Goal: Information Seeking & Learning: Compare options

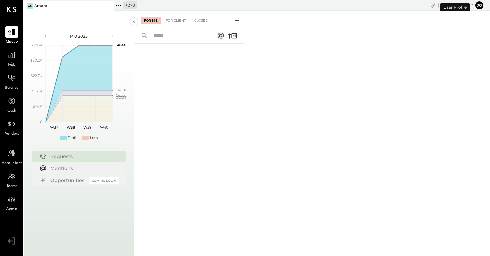
click at [110, 6] on icon at bounding box center [108, 6] width 8 height 8
click at [29, 0] on div "+ 279 Pinned Locations ( 0 ) Zocalo 1500 West Capital LP Jimenez Square 2739 LL…" at bounding box center [131, 5] width 214 height 11
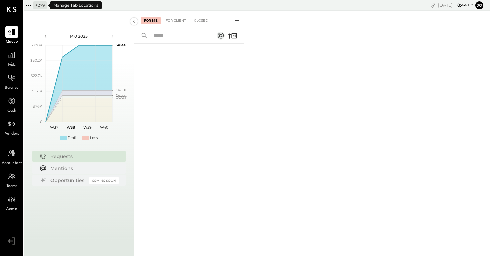
click at [30, 3] on icon at bounding box center [28, 5] width 9 height 9
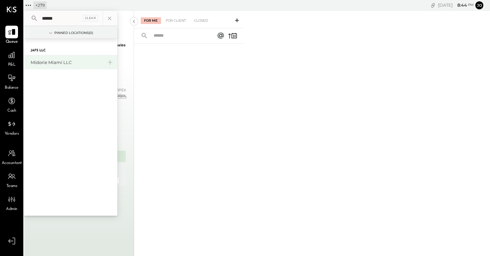
type input "******"
click at [105, 62] on div "Midorie Miami LLC" at bounding box center [70, 62] width 93 height 14
click at [111, 63] on icon at bounding box center [110, 62] width 8 height 9
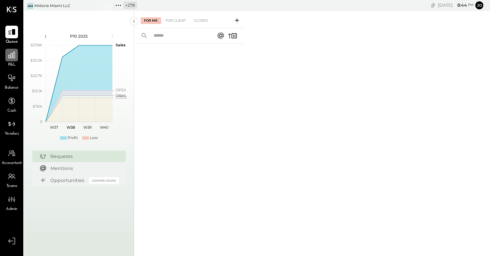
click at [11, 53] on icon at bounding box center [11, 55] width 9 height 9
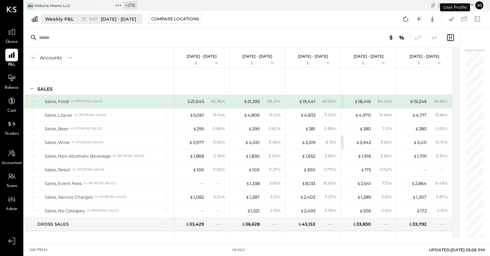
click at [70, 19] on div "Weekly P&L" at bounding box center [59, 19] width 29 height 7
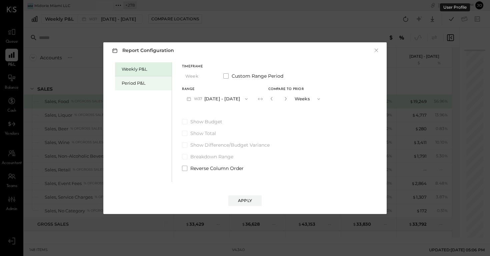
click at [145, 87] on div "Period P&L" at bounding box center [143, 83] width 57 height 14
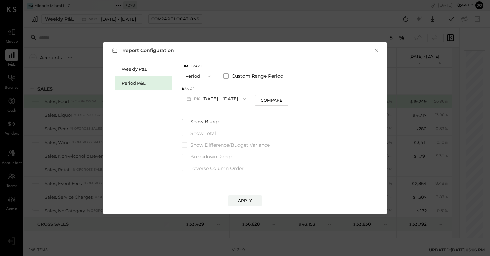
click at [199, 77] on button "Period" at bounding box center [198, 76] width 33 height 12
click at [202, 113] on div "Year" at bounding box center [198, 112] width 33 height 12
click at [229, 99] on button "2025 Dec 30, 2024 - Dec 28, 2025" at bounding box center [217, 99] width 70 height 12
click at [240, 113] on div "2024 Jan 1 - Dec 29, 2024" at bounding box center [220, 114] width 76 height 14
click at [248, 194] on div "Apply" at bounding box center [245, 194] width 270 height 24
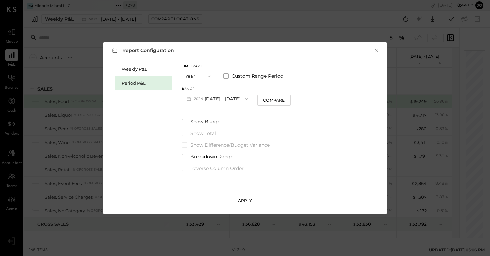
click at [249, 199] on div "Apply" at bounding box center [245, 201] width 14 height 6
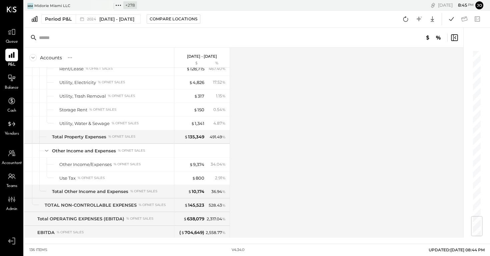
scroll to position [1403, 0]
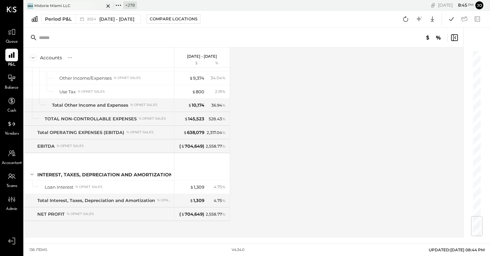
click at [101, 8] on div at bounding box center [102, 5] width 23 height 9
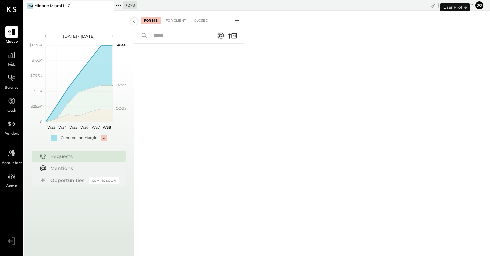
click at [121, 7] on icon at bounding box center [118, 5] width 9 height 9
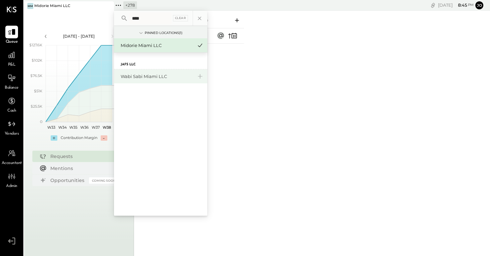
type input "****"
click at [147, 78] on div "Wabi Sabi Miami LLC" at bounding box center [157, 76] width 72 height 6
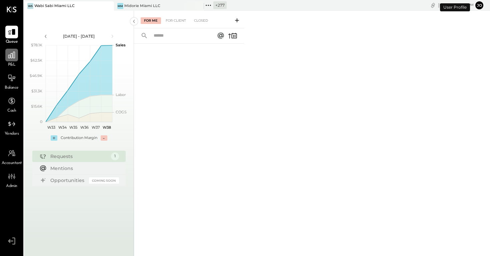
click at [10, 59] on div at bounding box center [11, 55] width 13 height 13
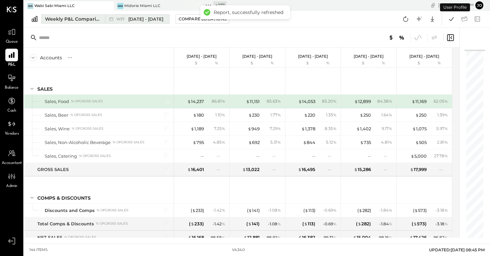
click at [98, 18] on div "Weekly P&L Comparison" at bounding box center [73, 19] width 56 height 7
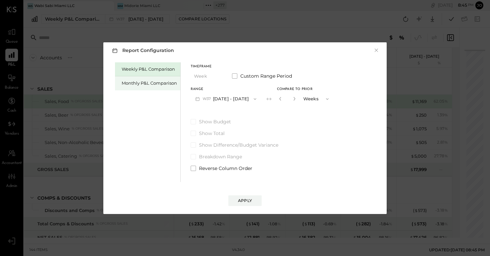
click at [164, 84] on div "Monthly P&L Comparison" at bounding box center [149, 83] width 55 height 6
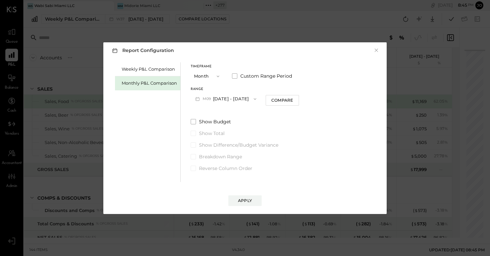
click at [233, 96] on button "M09 Sep 1 - 30, 2025" at bounding box center [226, 99] width 70 height 12
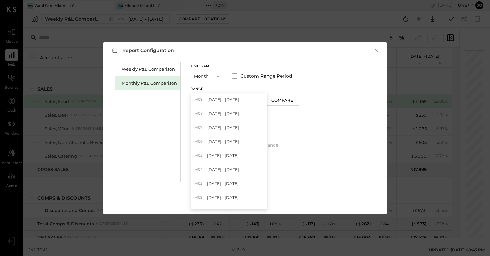
click at [218, 78] on button "Month" at bounding box center [207, 76] width 33 height 12
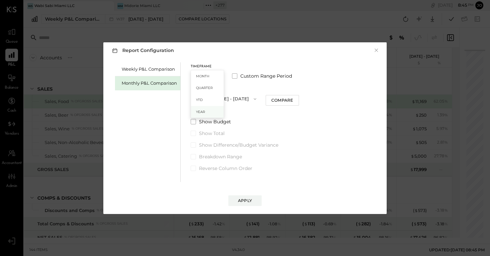
click at [215, 110] on div "Year" at bounding box center [207, 112] width 33 height 12
click at [244, 94] on button "2025 Jan 1 - Dec 31, 2025" at bounding box center [226, 99] width 70 height 12
click at [246, 114] on div "2024 Jan 1 - Dec 31, 2024" at bounding box center [229, 114] width 76 height 14
click at [253, 196] on button "Apply" at bounding box center [244, 200] width 33 height 11
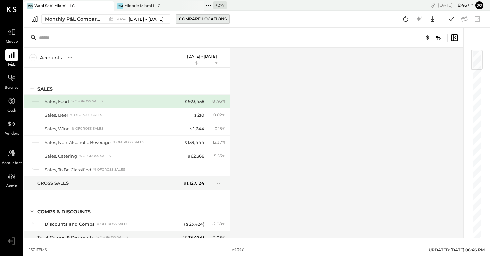
click at [218, 19] on div "Compare Locations" at bounding box center [203, 19] width 48 height 6
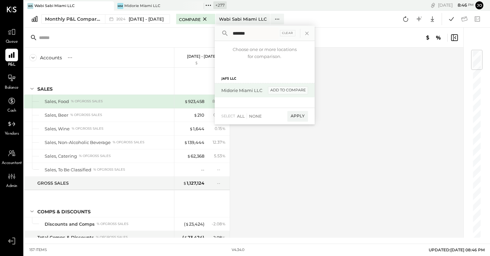
click at [301, 89] on div "add to compare" at bounding box center [288, 90] width 40 height 8
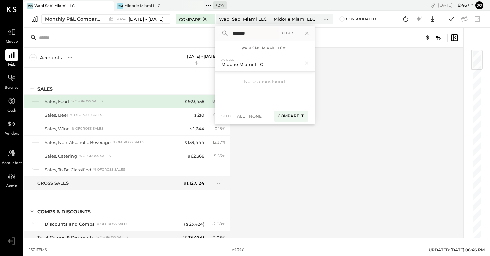
click at [269, 35] on input "*******" at bounding box center [254, 33] width 49 height 12
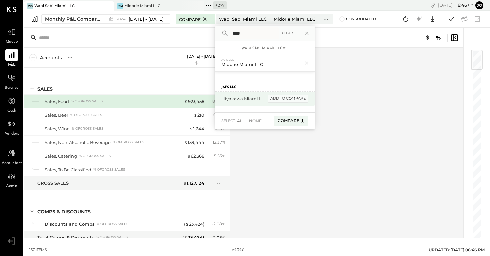
click at [302, 99] on div "add to compare" at bounding box center [288, 99] width 40 height 8
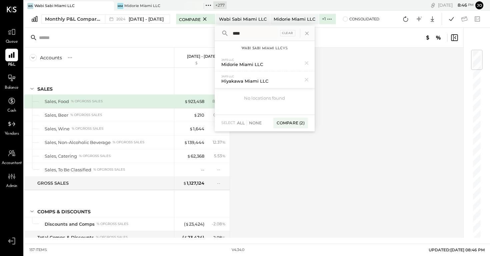
click at [271, 38] on input "****" at bounding box center [254, 33] width 49 height 12
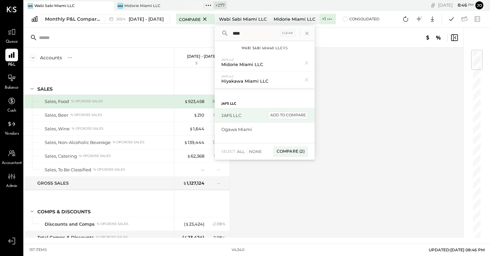
type input "****"
click at [302, 115] on div "add to compare" at bounding box center [288, 115] width 40 height 8
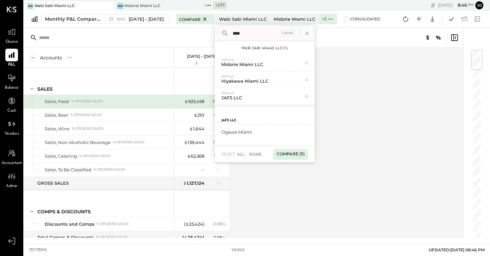
click at [303, 157] on div "Compare (3)" at bounding box center [290, 154] width 35 height 11
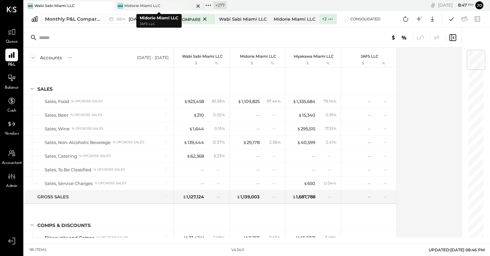
click at [199, 3] on icon at bounding box center [198, 6] width 8 height 8
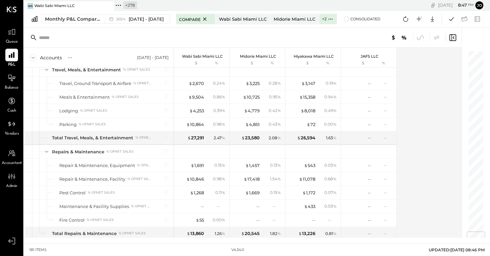
scroll to position [1936, 0]
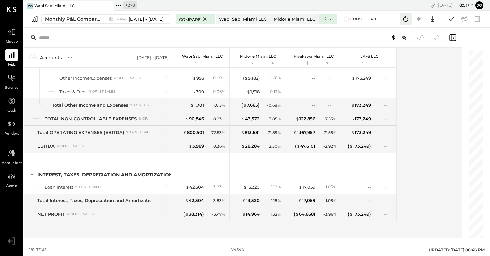
click at [405, 20] on icon at bounding box center [405, 19] width 9 height 9
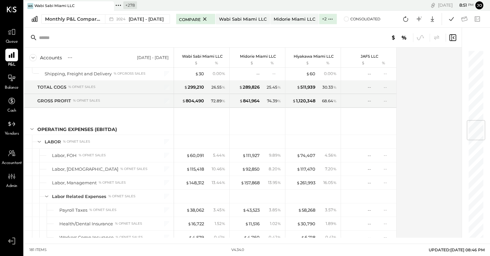
scroll to position [588, 0]
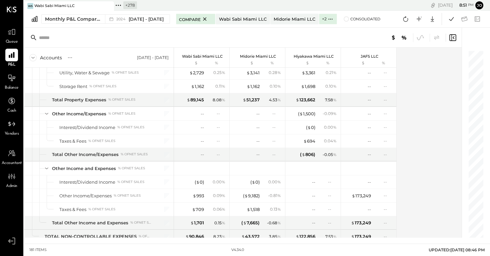
scroll to position [1936, 0]
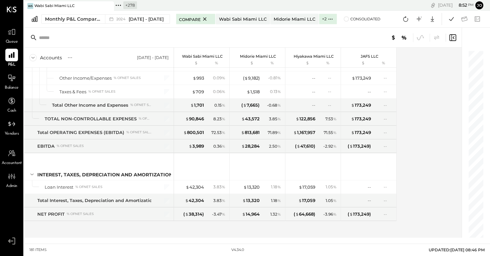
click at [117, 6] on icon at bounding box center [118, 5] width 9 height 9
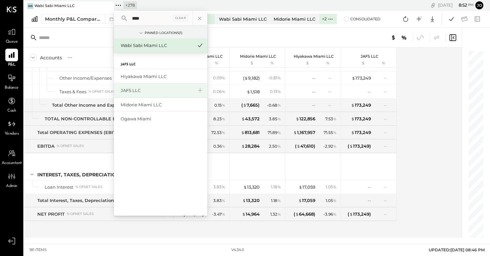
type input "****"
click at [150, 90] on div "JAFS LLC" at bounding box center [157, 90] width 72 height 6
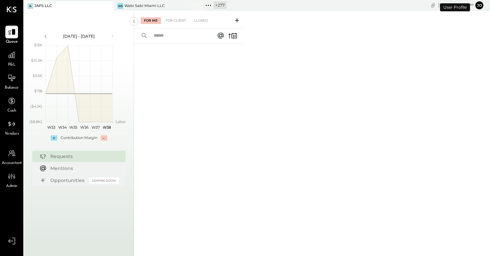
click at [4, 58] on div "P&L" at bounding box center [11, 58] width 19 height 19
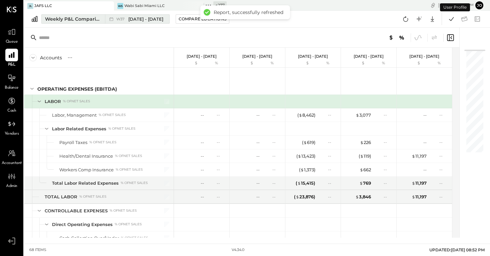
click at [92, 23] on button "Weekly P&L Comparison W37 [DATE] - [DATE]" at bounding box center [105, 18] width 128 height 9
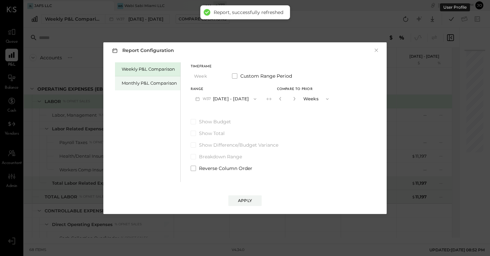
click at [144, 81] on div "Monthly P&L Comparison" at bounding box center [149, 83] width 55 height 6
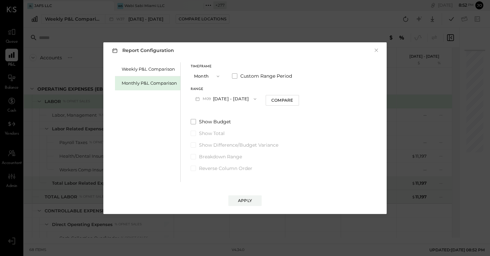
click at [228, 96] on button "M09 Sep 1 - 30, 2025" at bounding box center [226, 99] width 70 height 12
click at [200, 76] on button "Month" at bounding box center [207, 76] width 33 height 12
click at [212, 110] on div "Year" at bounding box center [207, 112] width 33 height 12
click at [215, 97] on button "2025 Jan 1 - Dec 31, 2025" at bounding box center [226, 99] width 70 height 12
click at [226, 114] on span "[DATE] - [DATE]" at bounding box center [224, 114] width 32 height 6
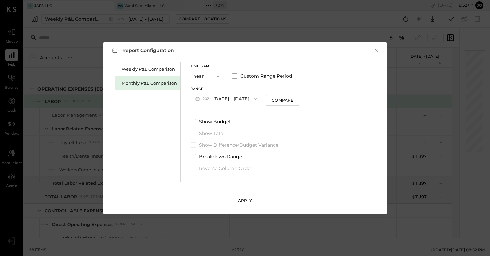
click at [249, 198] on div "Apply" at bounding box center [245, 201] width 14 height 6
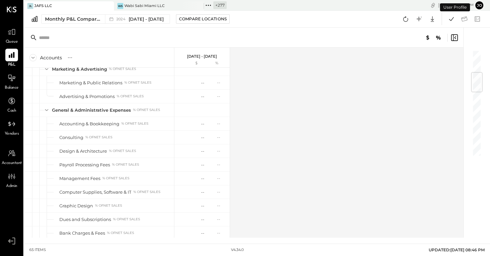
scroll to position [289, 0]
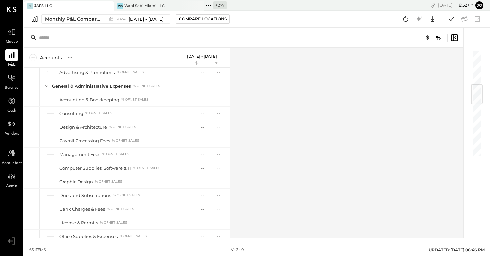
click at [412, 22] on div "Google Sheets Excel" at bounding box center [421, 19] width 42 height 12
click at [405, 19] on icon at bounding box center [405, 19] width 9 height 9
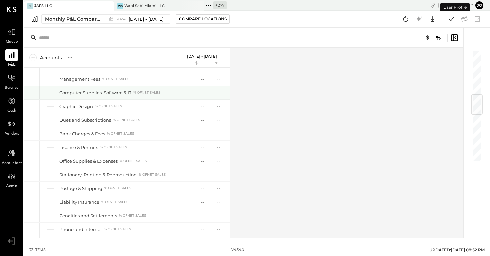
scroll to position [562, 0]
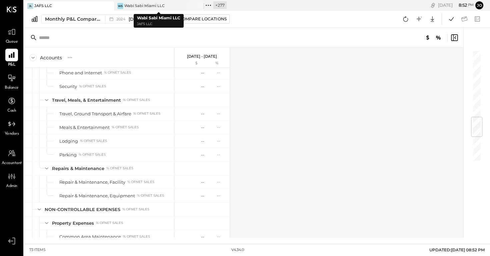
click at [80, 3] on div "JL JAFS LLC" at bounding box center [64, 6] width 80 height 6
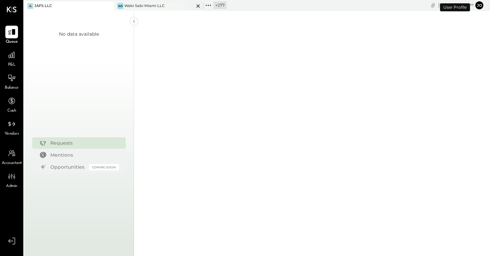
click at [150, 7] on div "Wabi Sabi Miami LLC" at bounding box center [144, 5] width 40 height 5
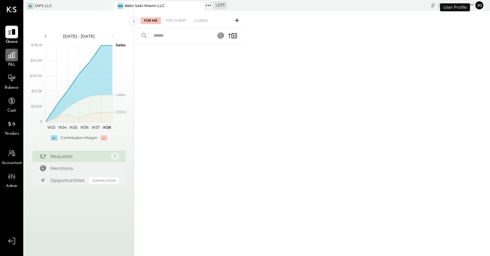
click at [6, 53] on div at bounding box center [11, 55] width 13 height 13
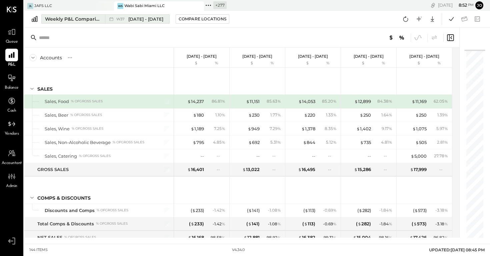
click at [117, 23] on div "W37 Sep 8 - 14, 2025" at bounding box center [135, 19] width 61 height 9
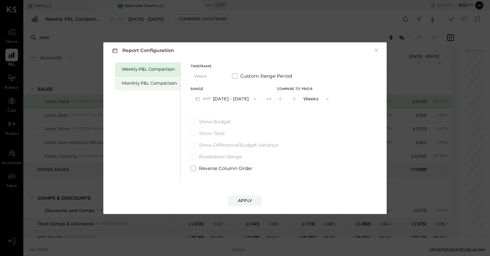
click at [161, 81] on div "Monthly P&L Comparison" at bounding box center [149, 83] width 55 height 6
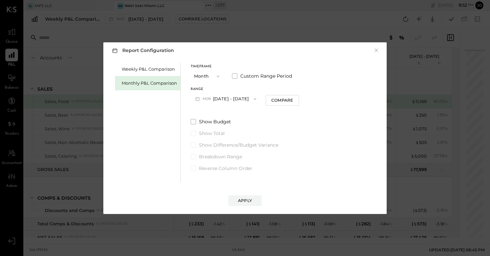
click at [209, 74] on button "Month" at bounding box center [207, 76] width 33 height 12
click at [217, 108] on div "Year" at bounding box center [207, 112] width 33 height 12
click at [232, 102] on button "2025 Jan 1 - Dec 31, 2025" at bounding box center [226, 99] width 70 height 12
click at [232, 118] on div "2024 Jan 1 - Dec 31, 2024" at bounding box center [229, 114] width 76 height 14
click at [253, 195] on button "Apply" at bounding box center [244, 200] width 33 height 11
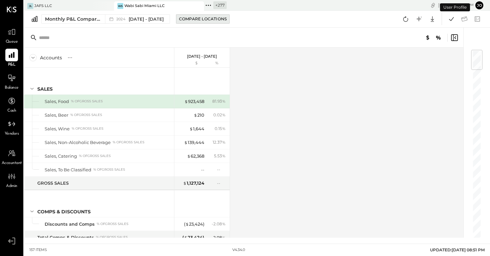
click at [194, 20] on div "Compare Locations" at bounding box center [203, 19] width 48 height 6
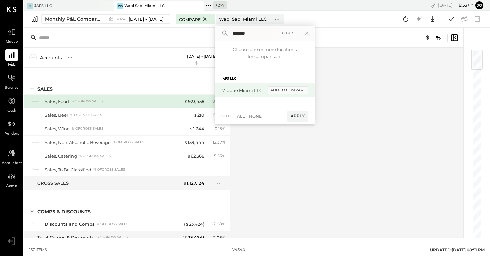
click at [302, 90] on div "add to compare" at bounding box center [288, 90] width 40 height 8
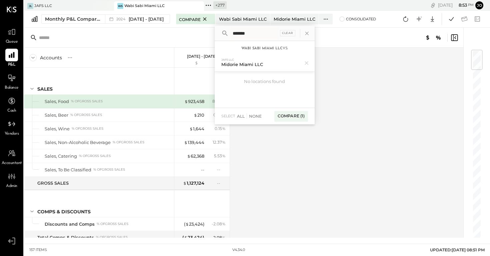
click at [269, 28] on input "*******" at bounding box center [254, 33] width 49 height 12
click at [269, 29] on input "*******" at bounding box center [254, 33] width 49 height 12
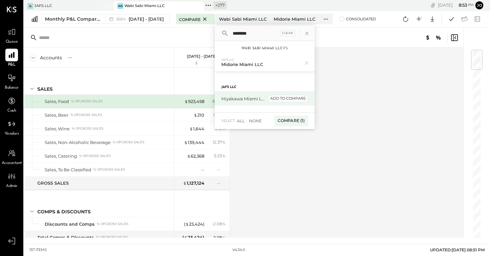
click at [294, 98] on div "add to compare" at bounding box center [288, 99] width 40 height 8
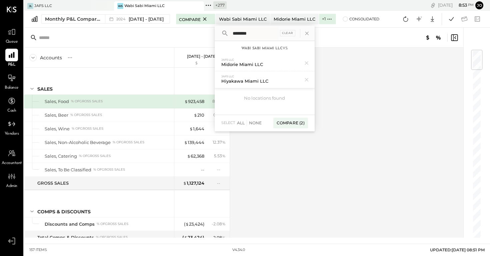
click at [272, 35] on input "********" at bounding box center [254, 33] width 49 height 12
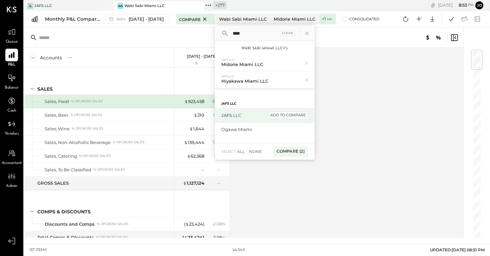
type input "****"
click at [304, 115] on div "add to compare" at bounding box center [288, 115] width 40 height 8
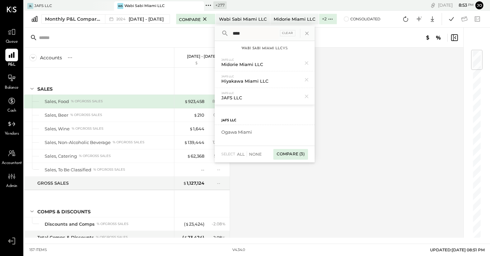
click at [304, 154] on div "Compare (3)" at bounding box center [290, 154] width 35 height 11
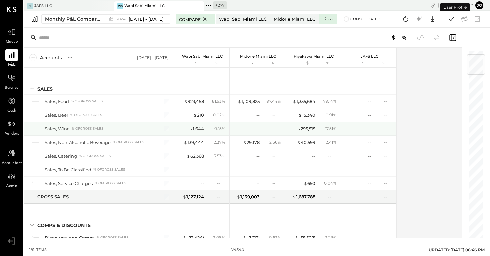
scroll to position [197, 0]
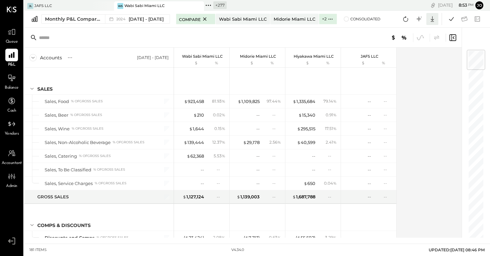
click at [432, 19] on icon at bounding box center [432, 19] width 9 height 9
click at [410, 42] on div "Google Sheets" at bounding box center [411, 44] width 53 height 14
click at [434, 20] on icon at bounding box center [432, 19] width 9 height 9
click at [425, 59] on div "Excel" at bounding box center [411, 58] width 53 height 14
